Goal: Information Seeking & Learning: Learn about a topic

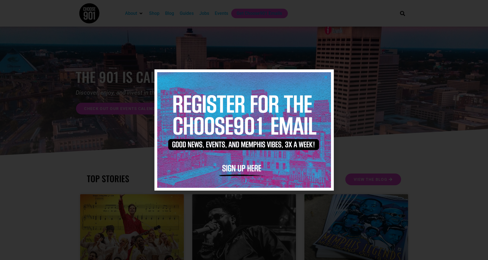
click at [326, 75] on icon "Close" at bounding box center [326, 77] width 4 height 4
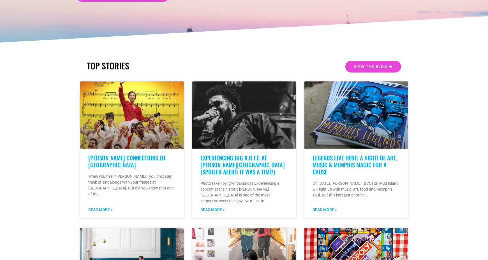
scroll to position [113, 0]
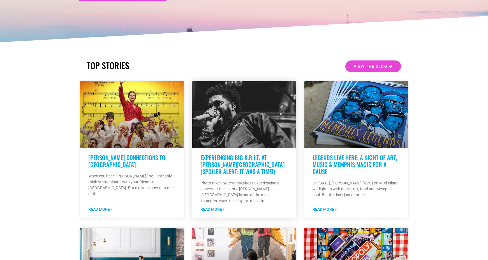
click at [262, 157] on link "Experiencing Big K.R.I.T. at Overton Park Shell (Spoiler Alert: It was a time!)" at bounding box center [243, 164] width 84 height 23
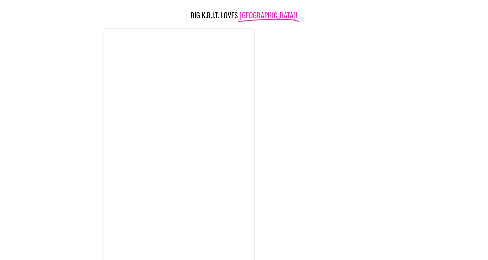
scroll to position [749, 0]
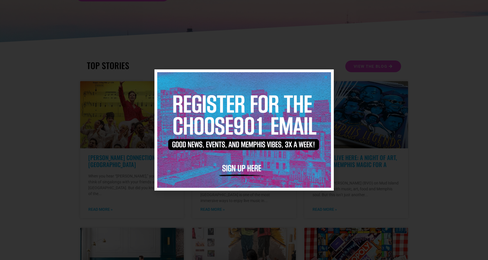
click at [328, 76] on icon "Close" at bounding box center [326, 77] width 4 height 4
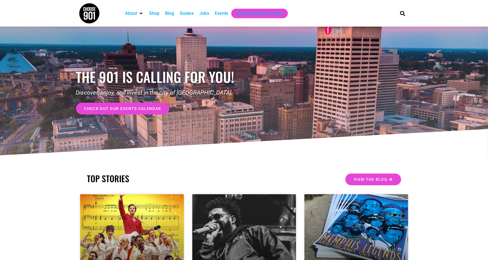
click at [144, 110] on span "check out our events calendar" at bounding box center [122, 109] width 77 height 4
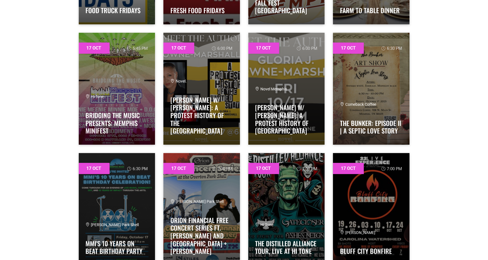
scroll to position [3462, 0]
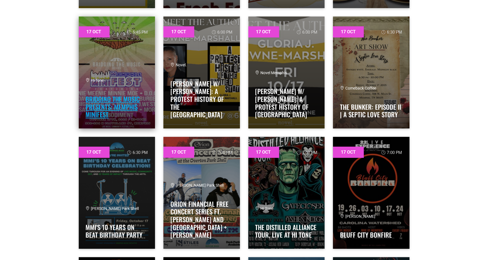
click at [122, 99] on link "Bridging The Music Presents: Memphis miniFEST" at bounding box center [113, 106] width 54 height 25
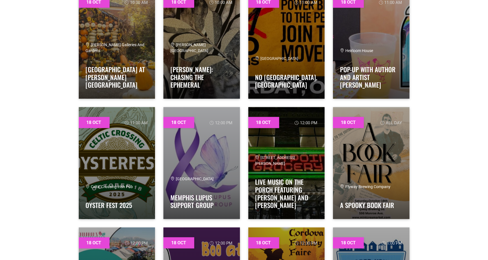
scroll to position [4359, 0]
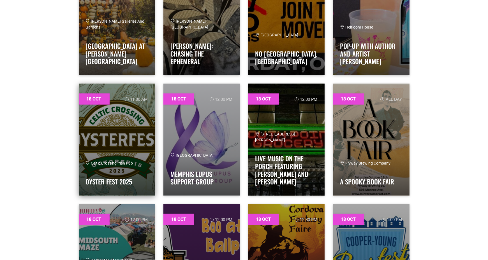
drag, startPoint x: 99, startPoint y: 166, endPoint x: 104, endPoint y: 190, distance: 24.4
click at [104, 190] on div "Celtic Crossing Irish Pub Oyster Fest 2025" at bounding box center [117, 140] width 77 height 112
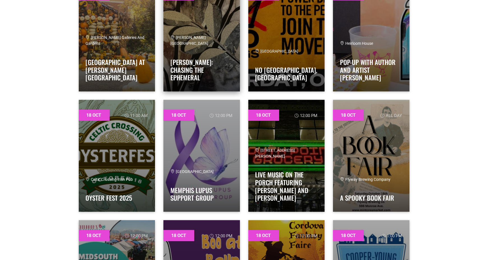
scroll to position [4331, 0]
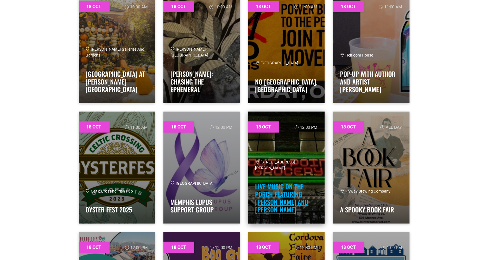
click at [287, 208] on link "Live Music on the Porch featuring [PERSON_NAME] and [PERSON_NAME]" at bounding box center [281, 198] width 53 height 33
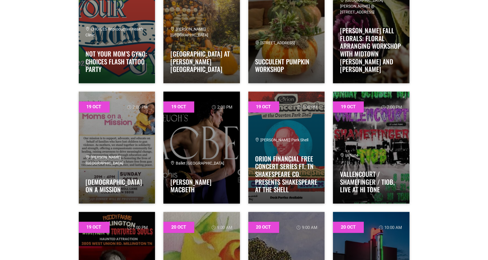
scroll to position [5564, 0]
